Goal: Information Seeking & Learning: Learn about a topic

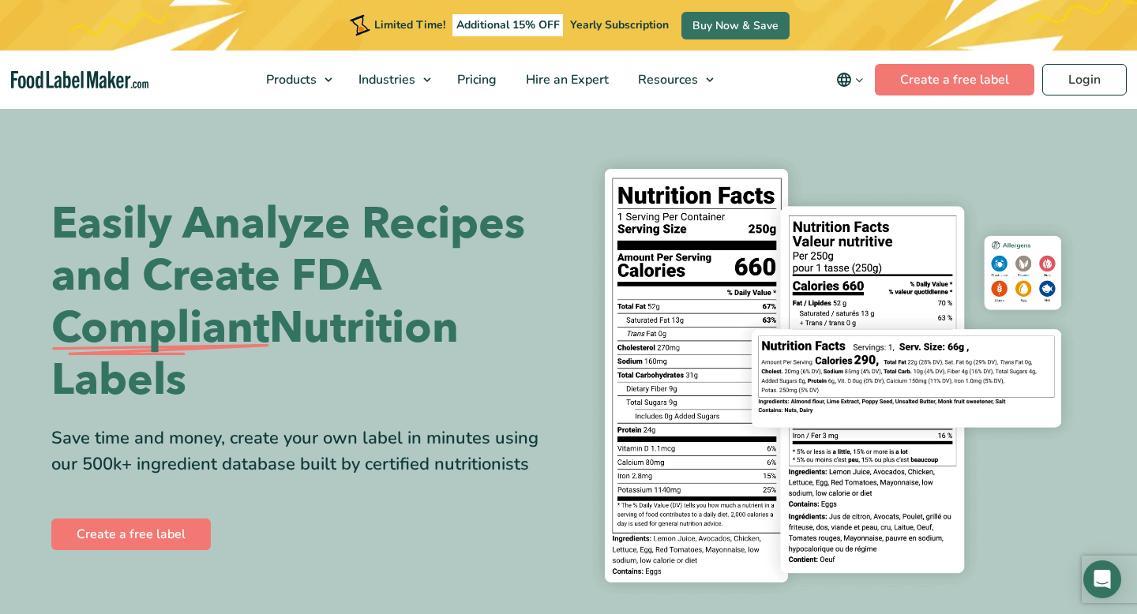
click at [329, 110] on span "Food Nutrition Labelling" at bounding box center [355, 117] width 141 height 17
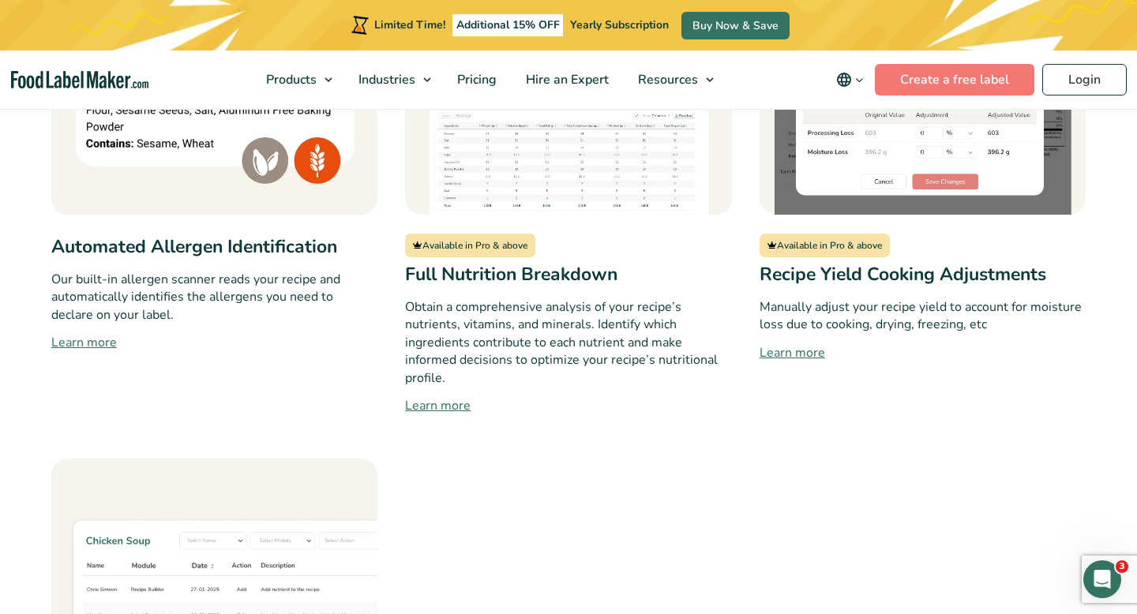
scroll to position [1594, 0]
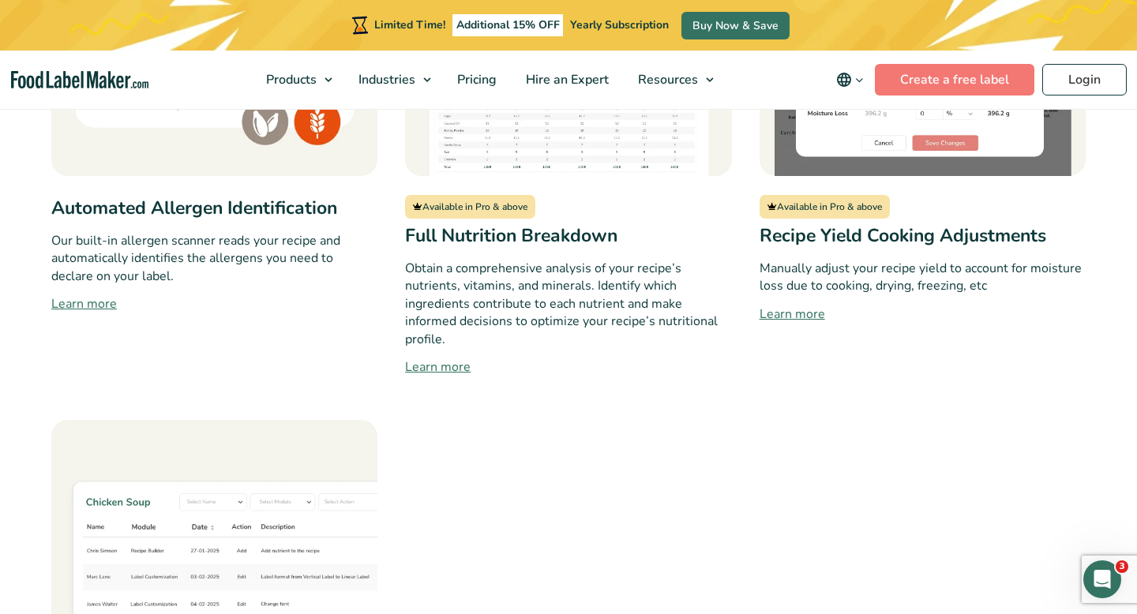
click at [96, 295] on link "Learn more" at bounding box center [214, 304] width 326 height 19
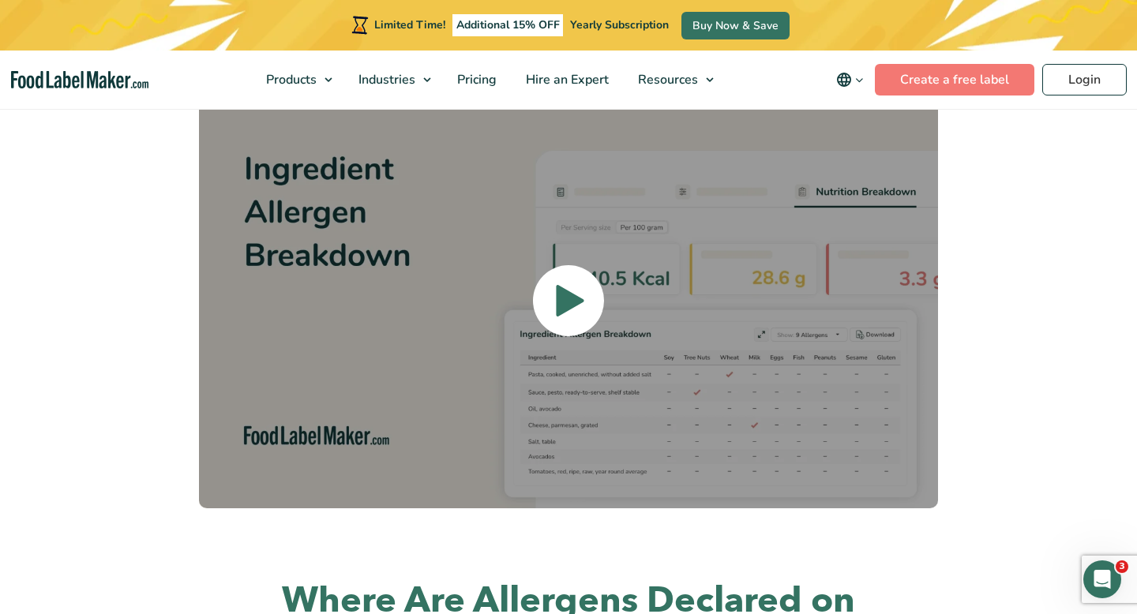
scroll to position [2590, 0]
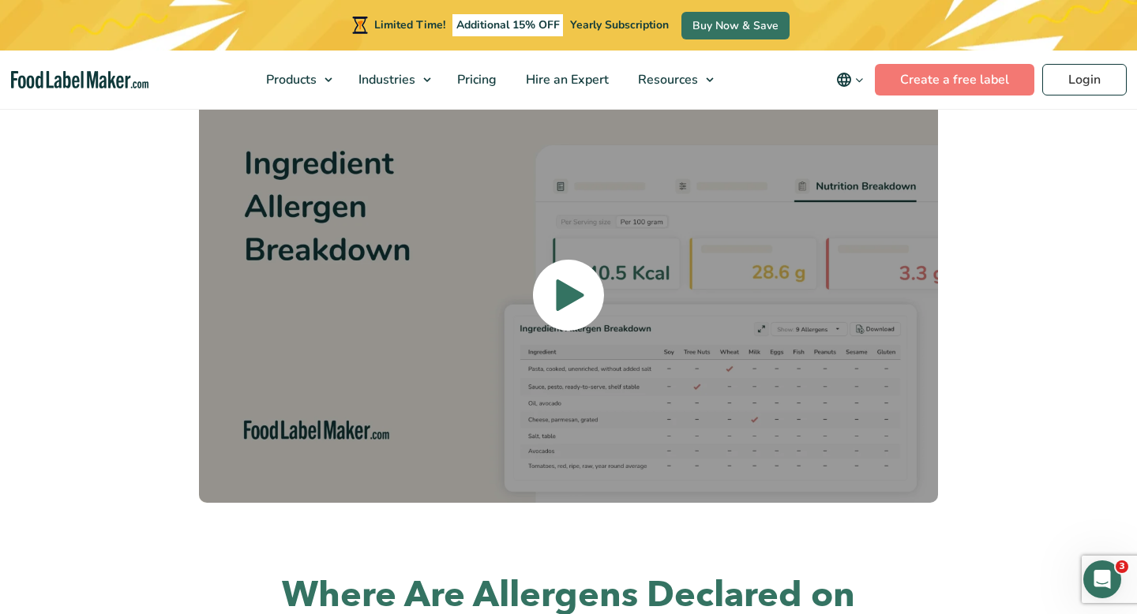
click at [520, 310] on link at bounding box center [568, 296] width 739 height 416
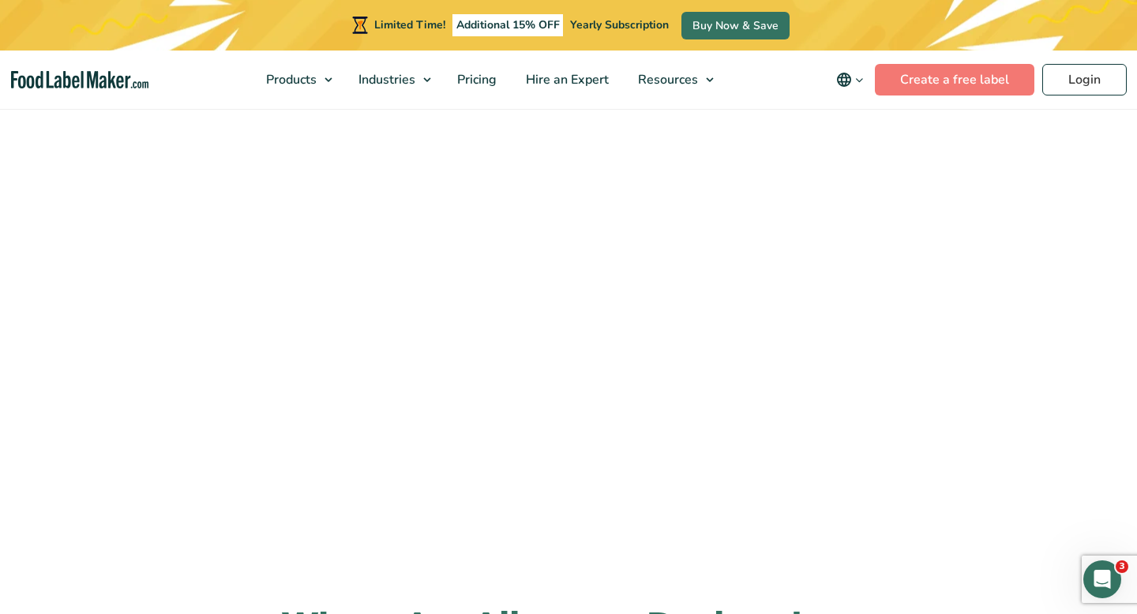
scroll to position [2557, 0]
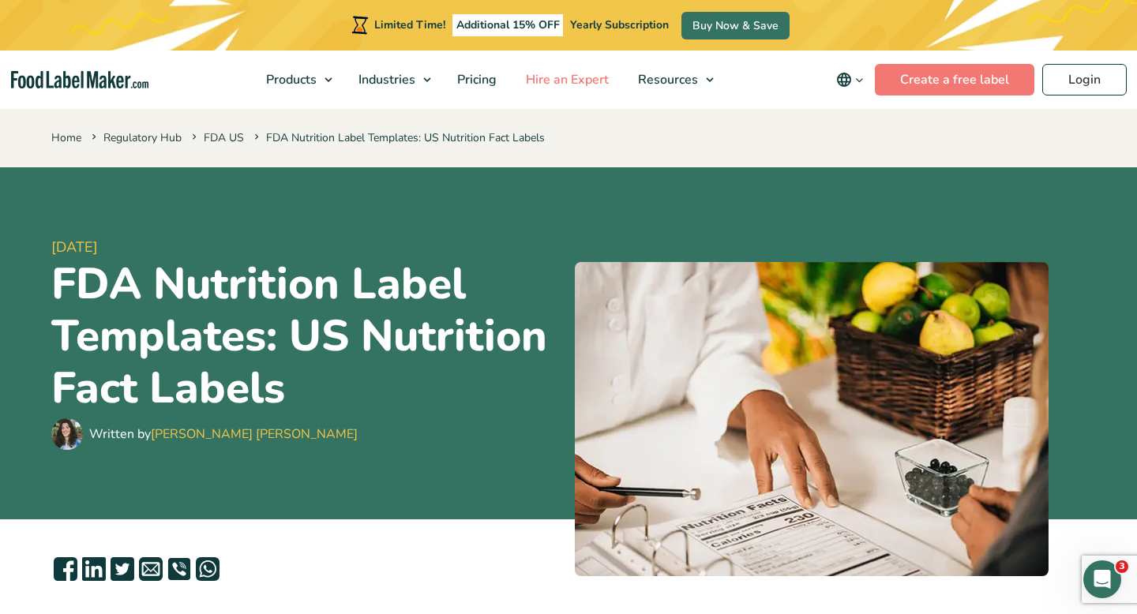
click at [557, 81] on span "Hire an Expert" at bounding box center [565, 79] width 89 height 17
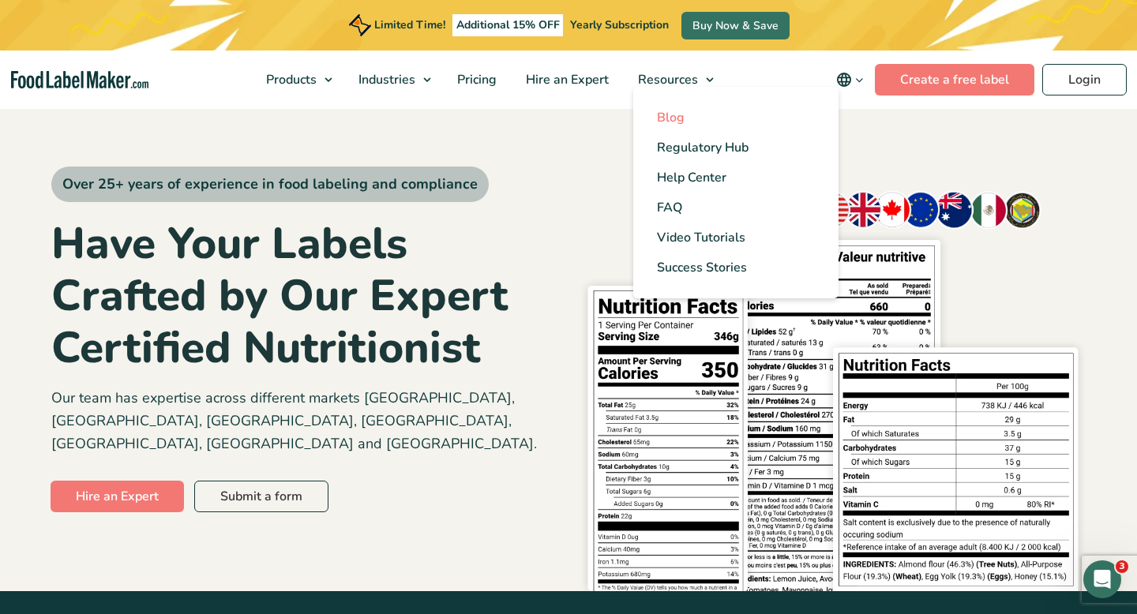
click at [673, 118] on span "Blog" at bounding box center [671, 117] width 28 height 17
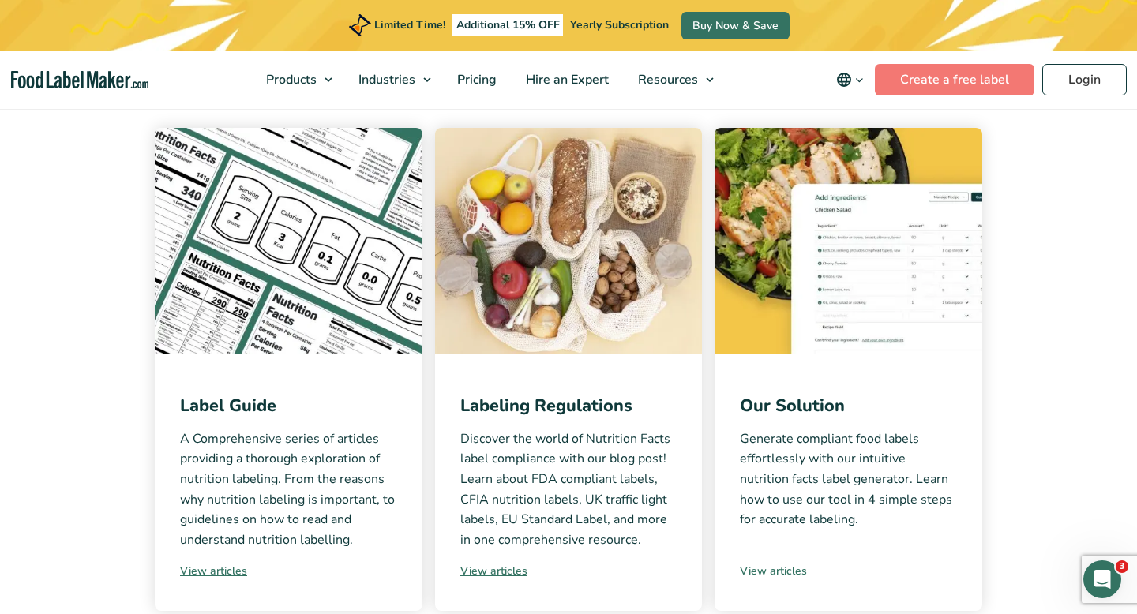
click at [777, 573] on link "View articles" at bounding box center [848, 571] width 217 height 17
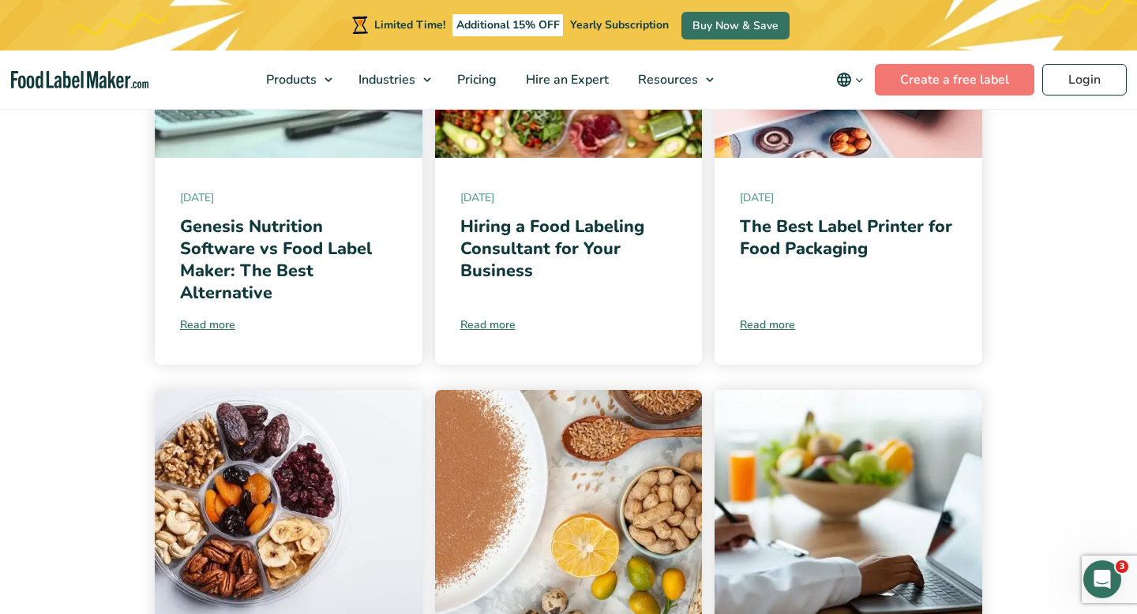
scroll to position [500, 0]
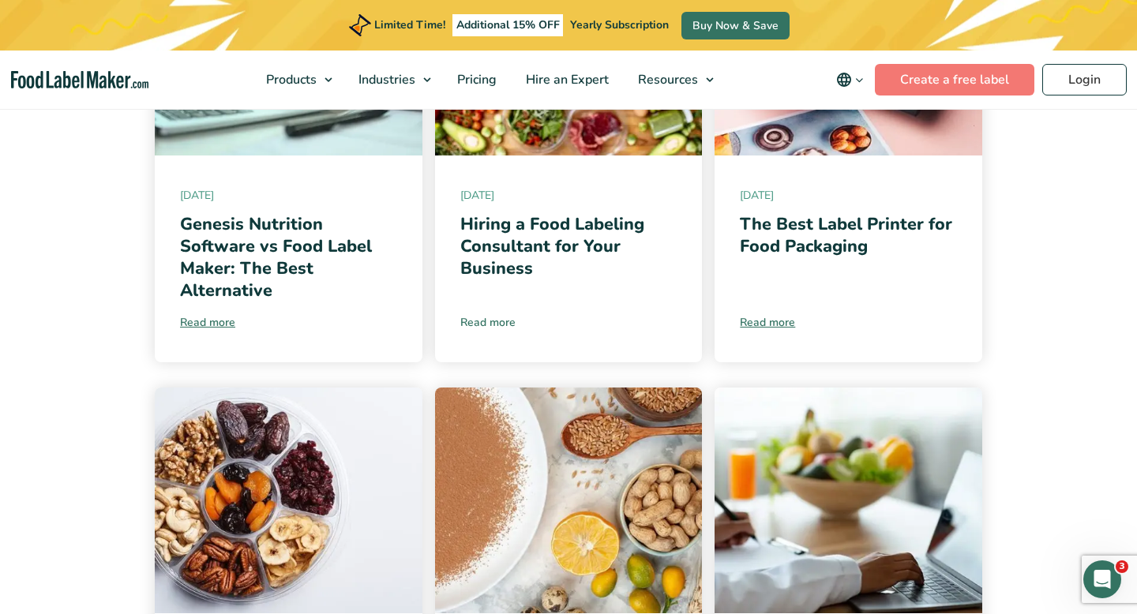
click at [477, 319] on link "Read more" at bounding box center [568, 322] width 217 height 17
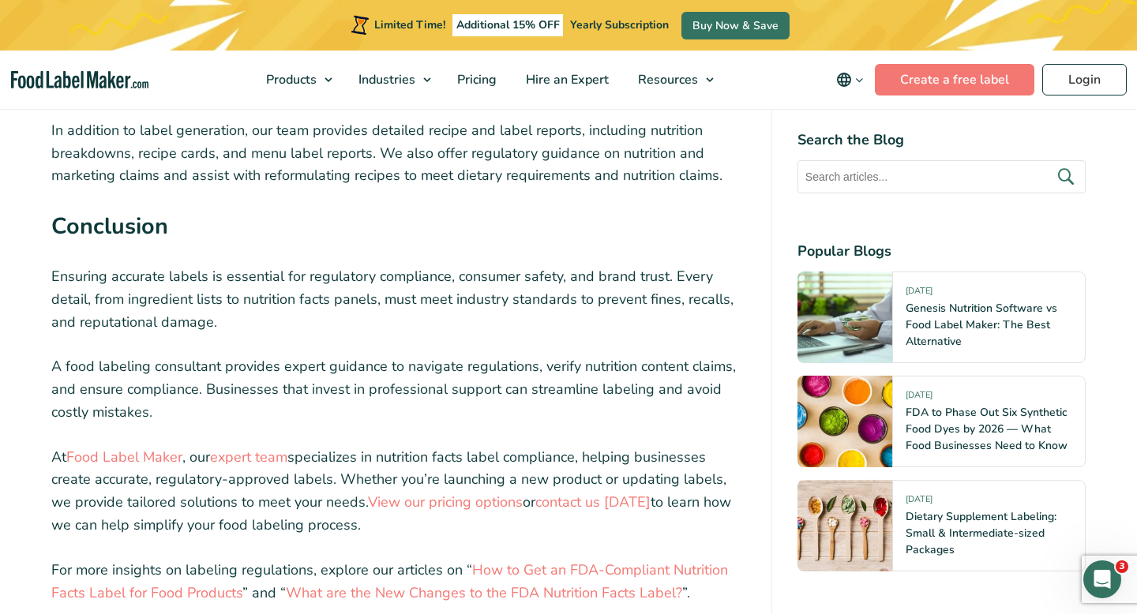
scroll to position [5416, 0]
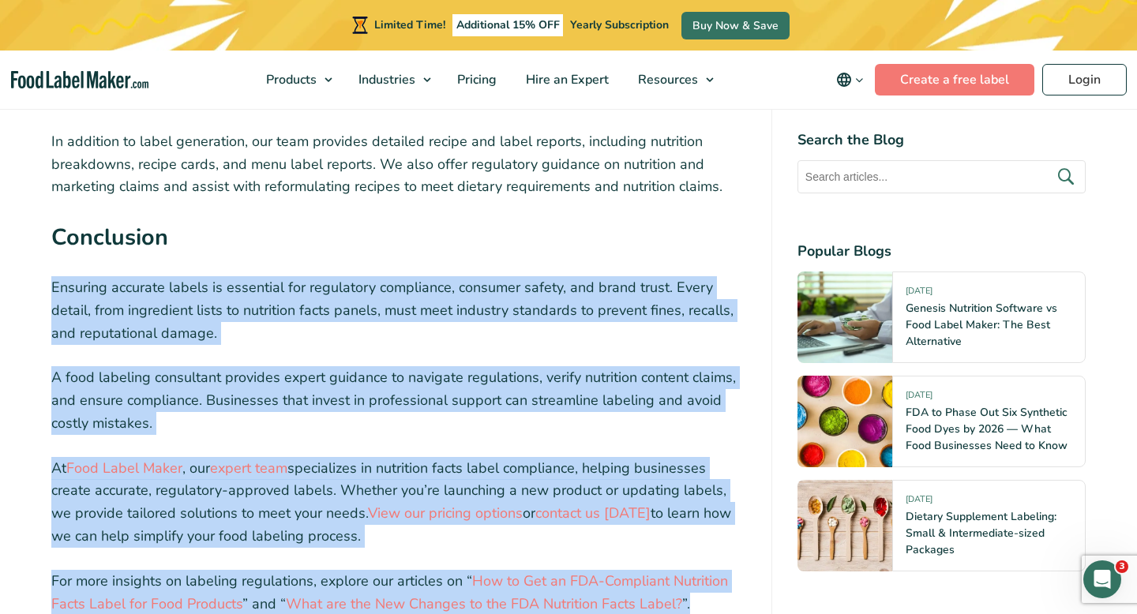
drag, startPoint x: 701, startPoint y: 508, endPoint x: 32, endPoint y: 185, distance: 743.6
copy div "Ensuring accurate labels is essential for regulatory compliance, consumer safet…"
click at [479, 92] on link "Pricing" at bounding box center [475, 80] width 65 height 58
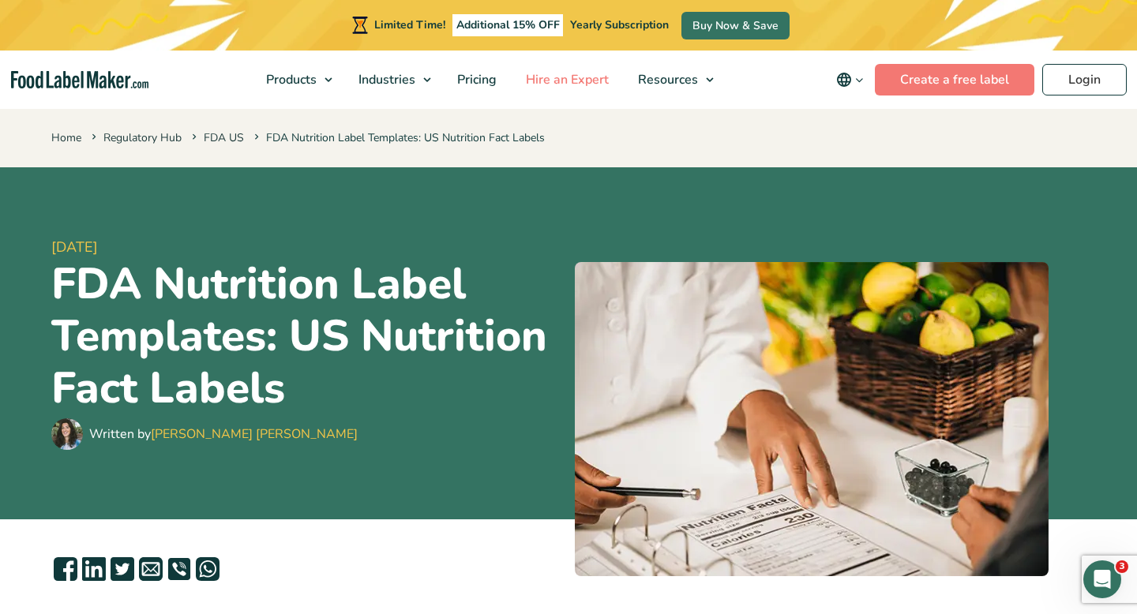
click at [560, 81] on span "Hire an Expert" at bounding box center [565, 79] width 89 height 17
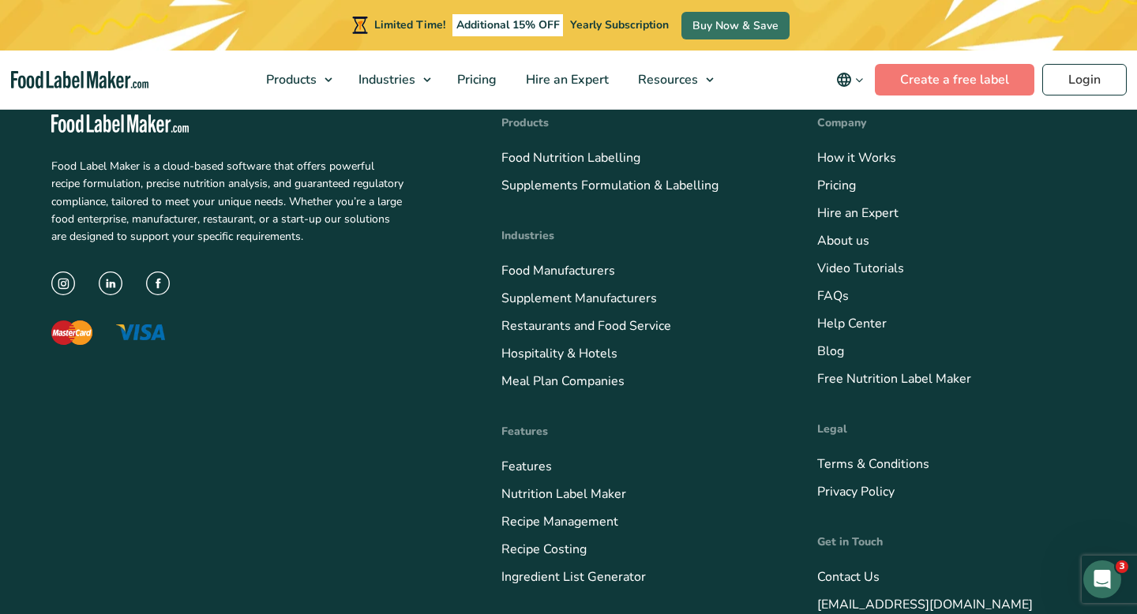
scroll to position [5841, 0]
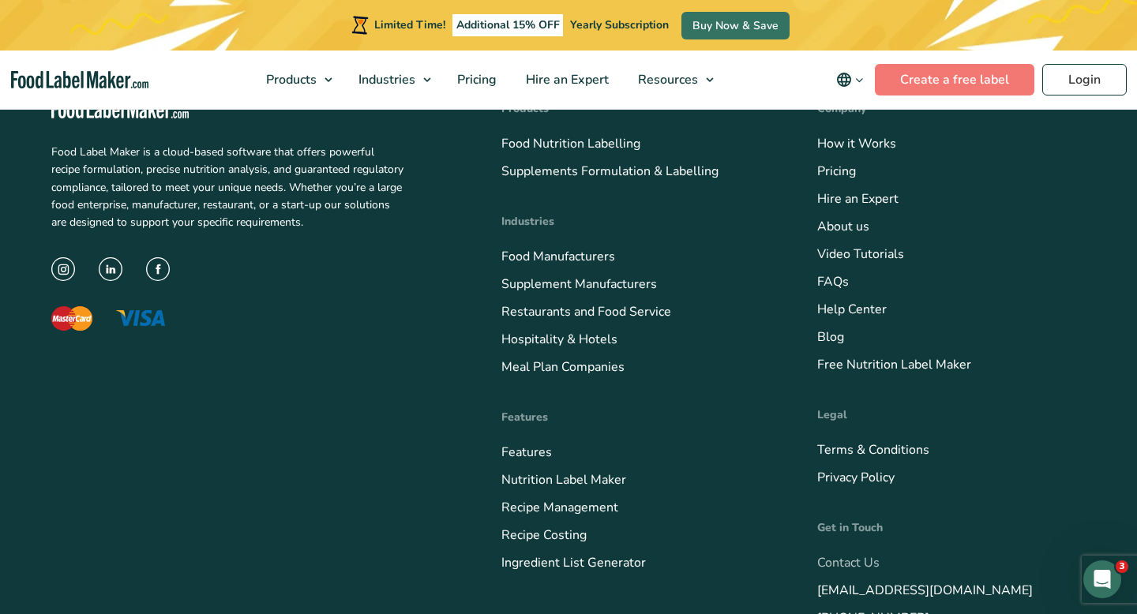
click at [841, 554] on link "Contact Us" at bounding box center [848, 562] width 62 height 17
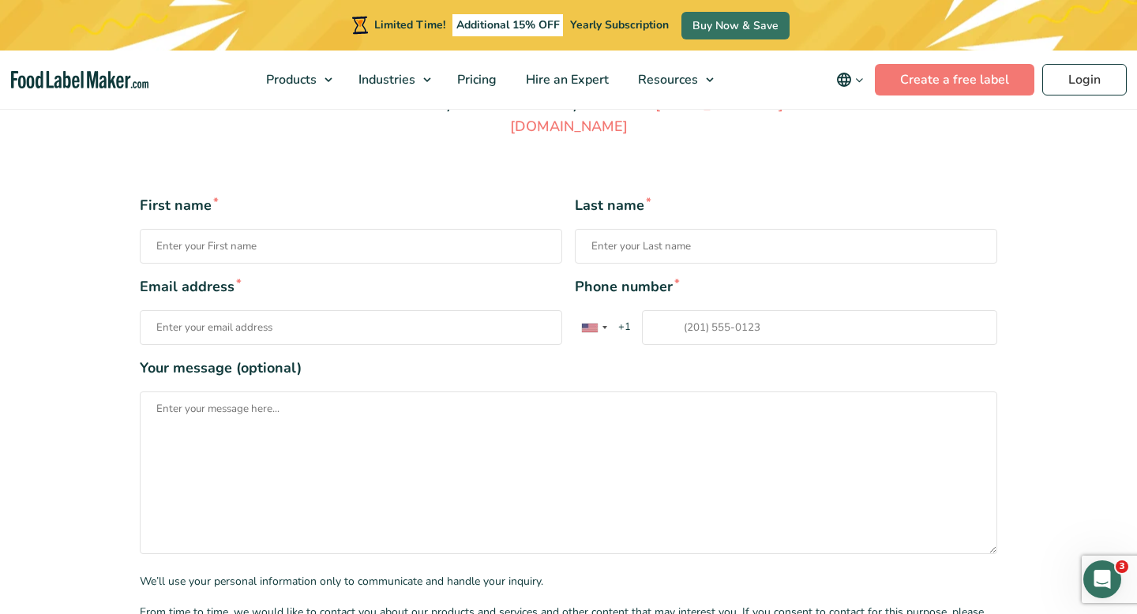
scroll to position [280, 0]
